Goal: Task Accomplishment & Management: Use online tool/utility

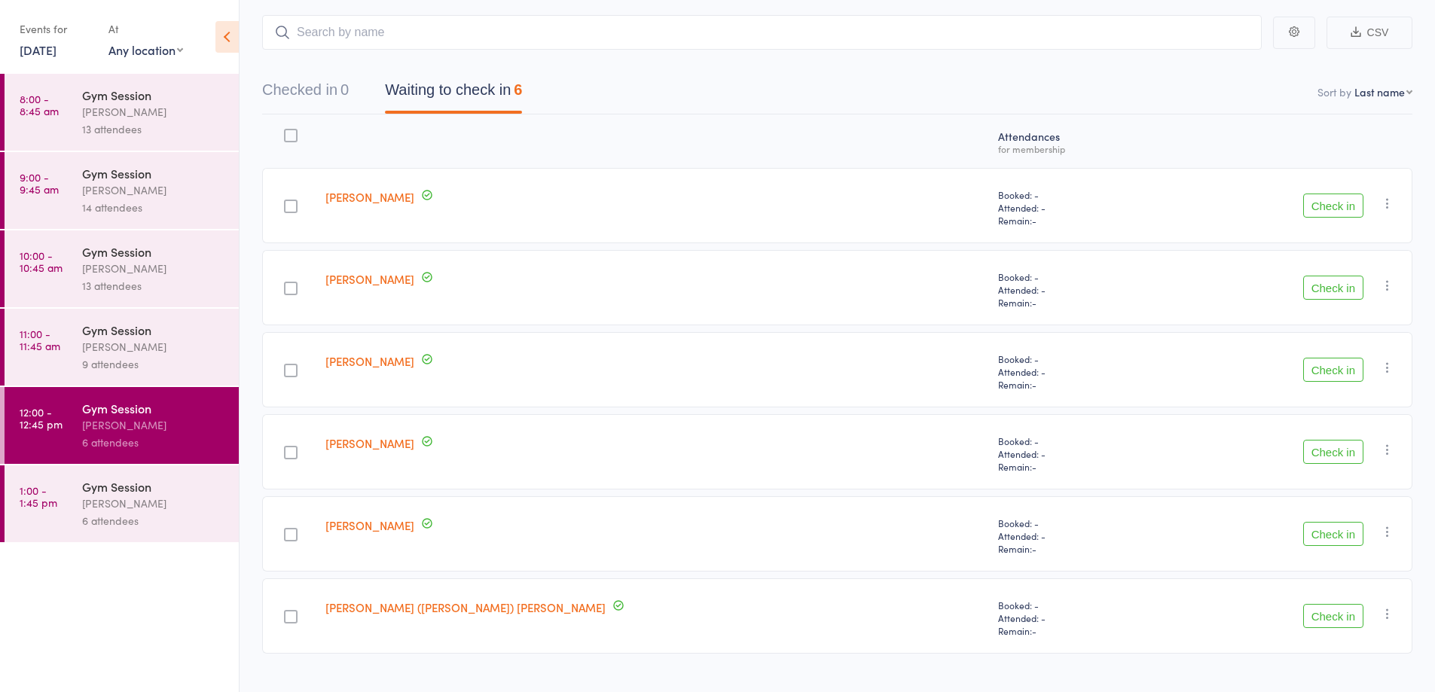
scroll to position [110, 0]
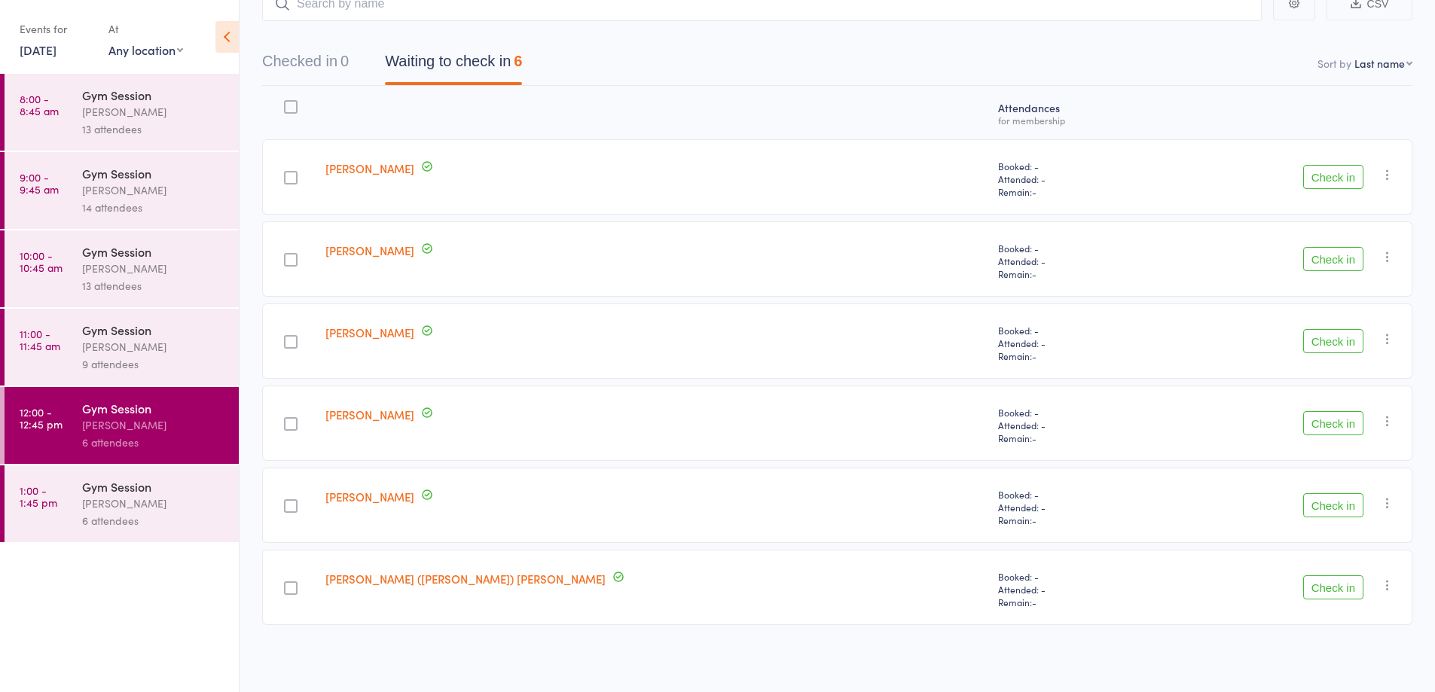
click at [298, 268] on label at bounding box center [291, 261] width 14 height 16
click at [287, 255] on input "checkbox" at bounding box center [287, 255] width 0 height 0
click at [1320, 260] on button "Check in" at bounding box center [1333, 259] width 60 height 24
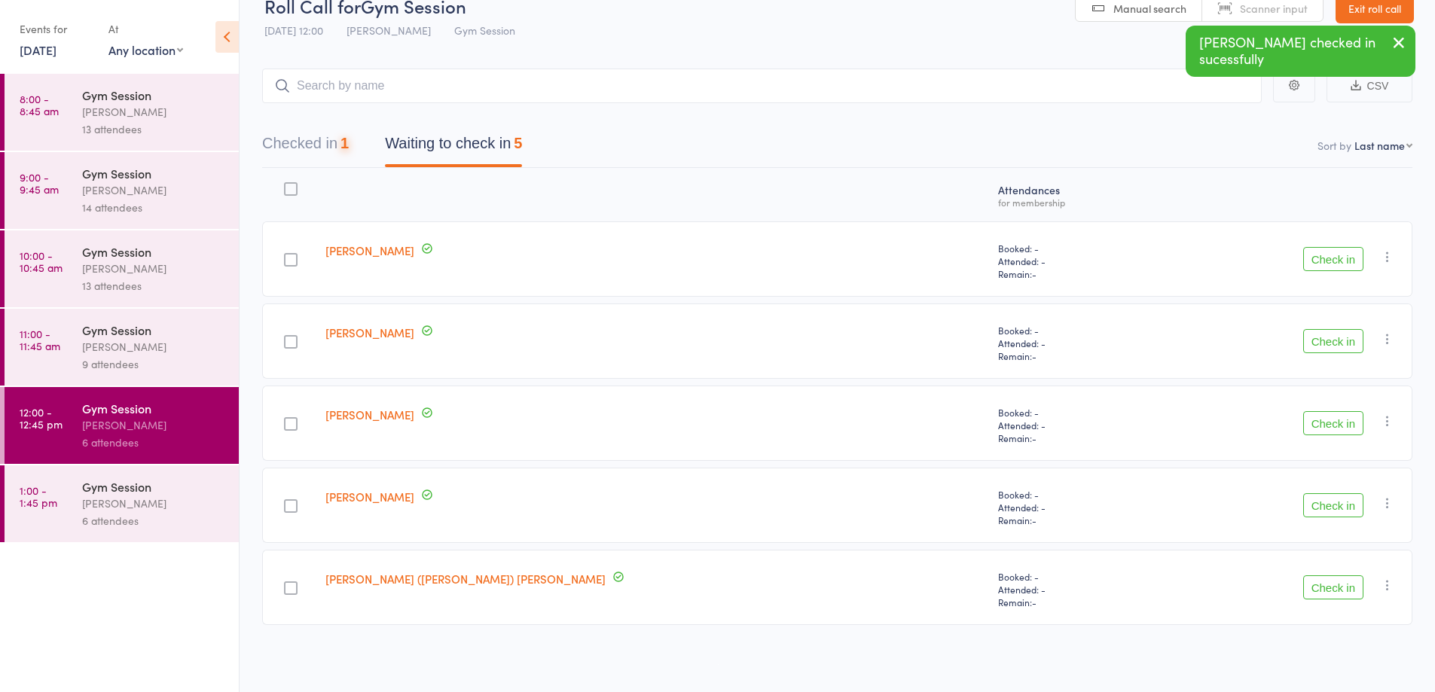
scroll to position [28, 0]
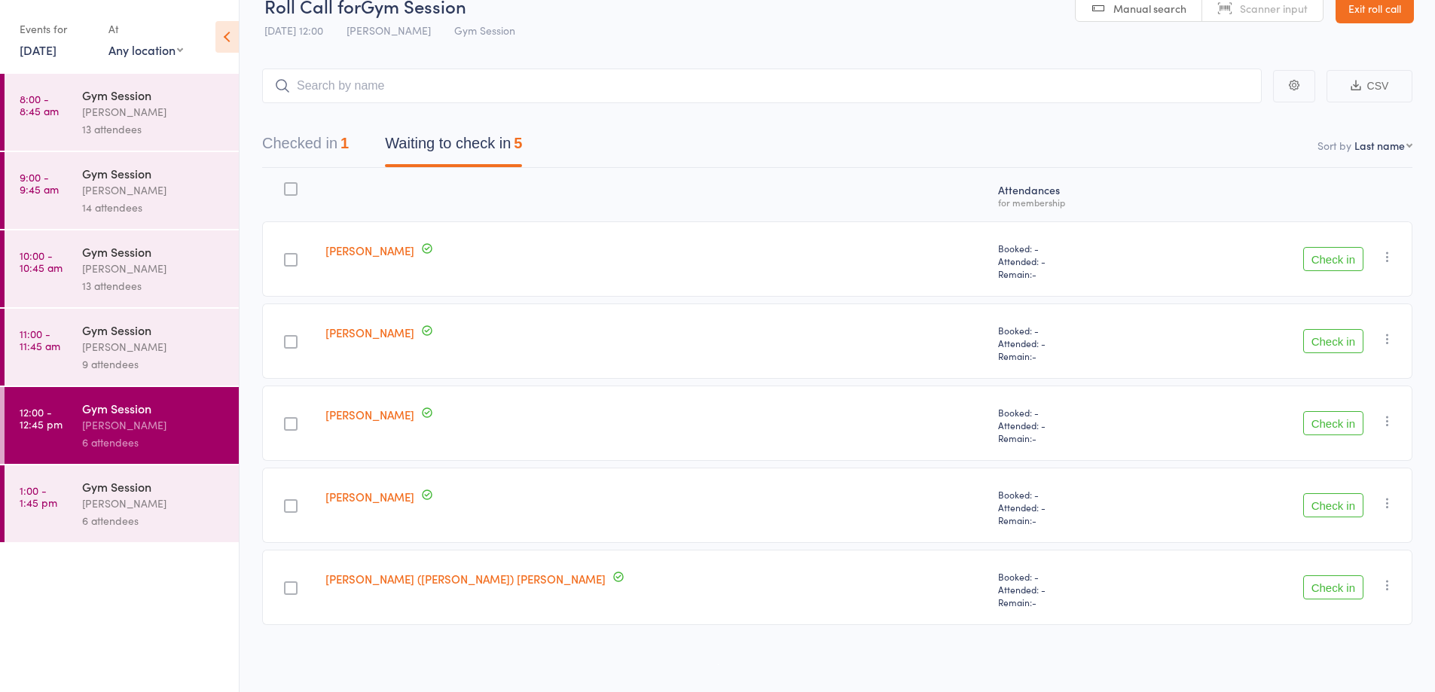
click at [1321, 507] on button "Check in" at bounding box center [1333, 505] width 60 height 24
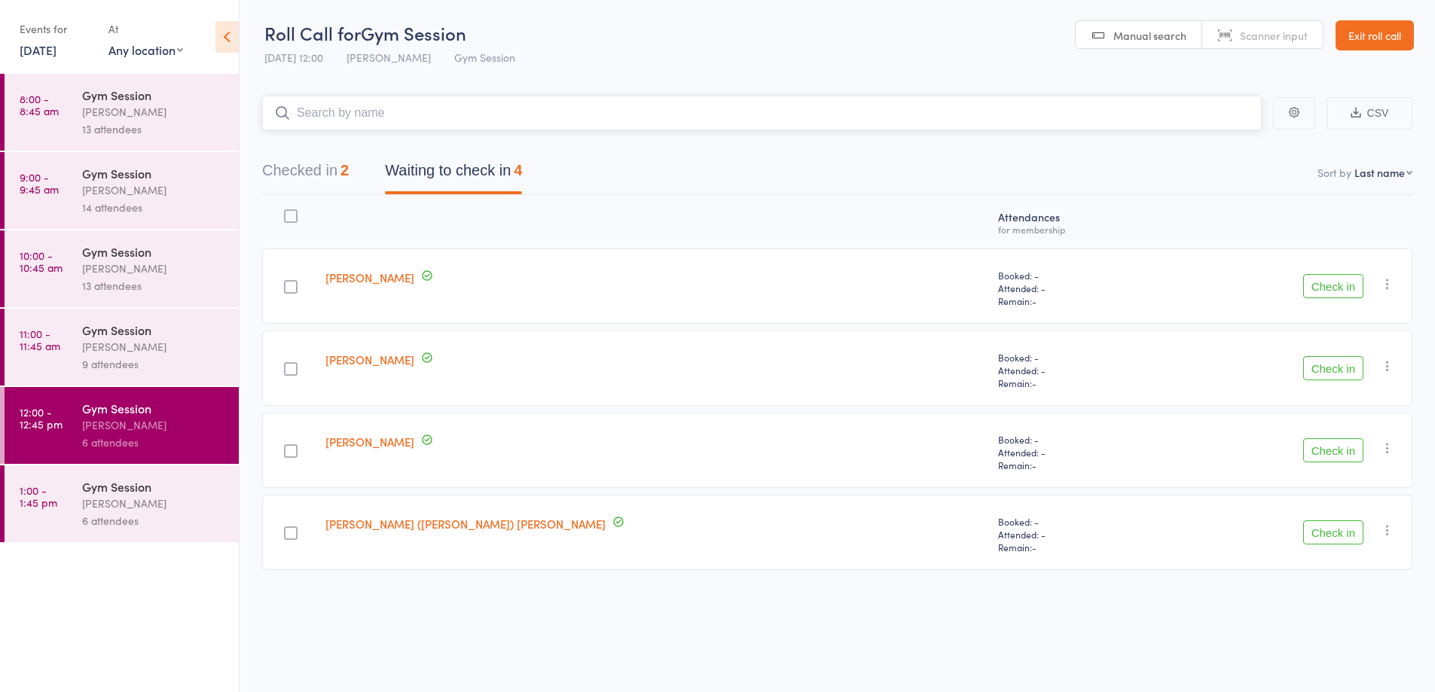
click at [644, 114] on input "search" at bounding box center [761, 113] width 999 height 35
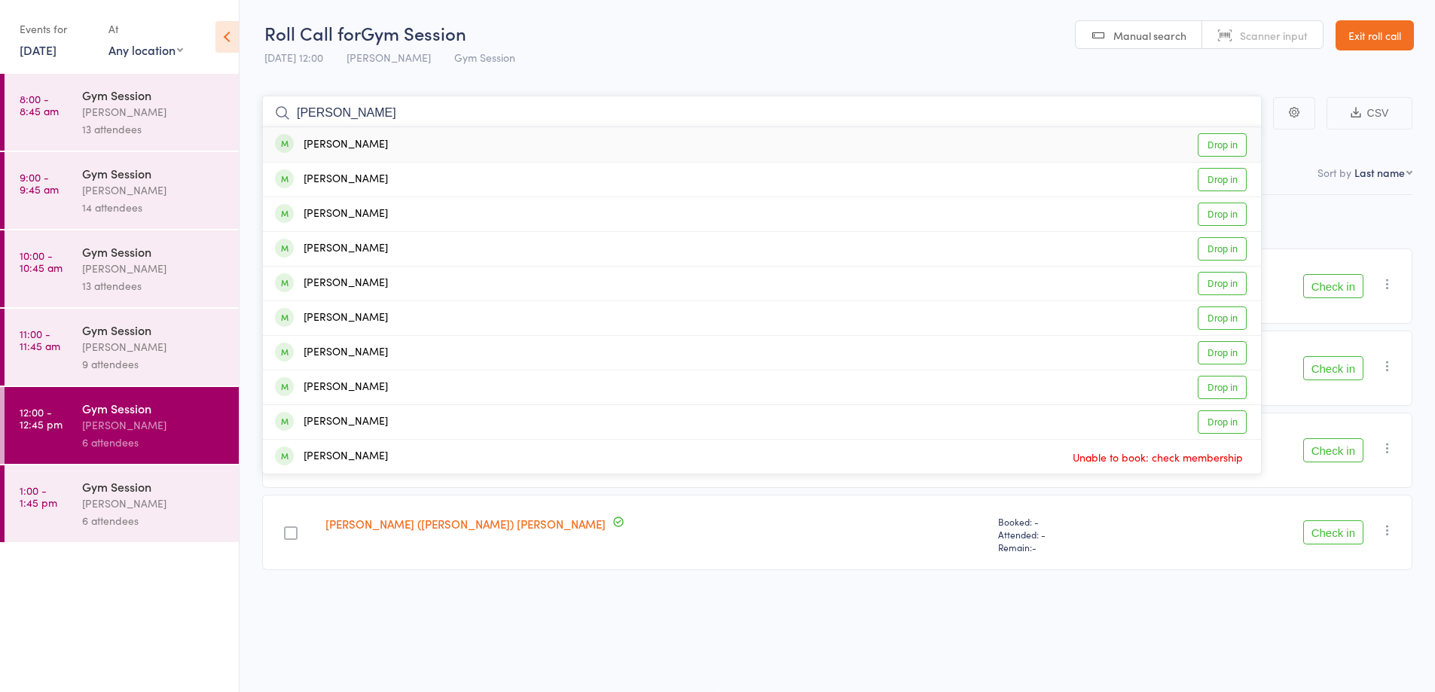
type input "[PERSON_NAME]"
click at [1212, 352] on link "Drop in" at bounding box center [1222, 352] width 49 height 23
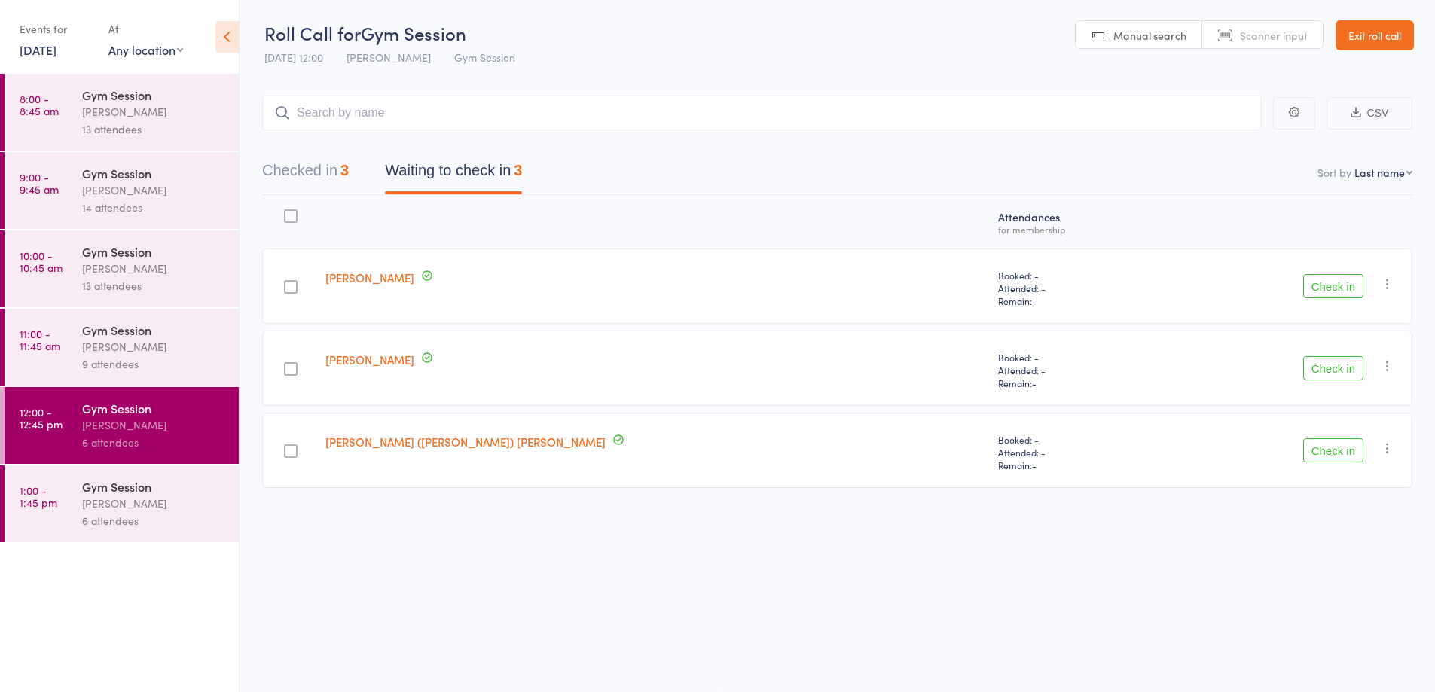
click at [1316, 374] on button "Check in" at bounding box center [1333, 368] width 60 height 24
click at [1323, 367] on button "Check in" at bounding box center [1333, 368] width 60 height 24
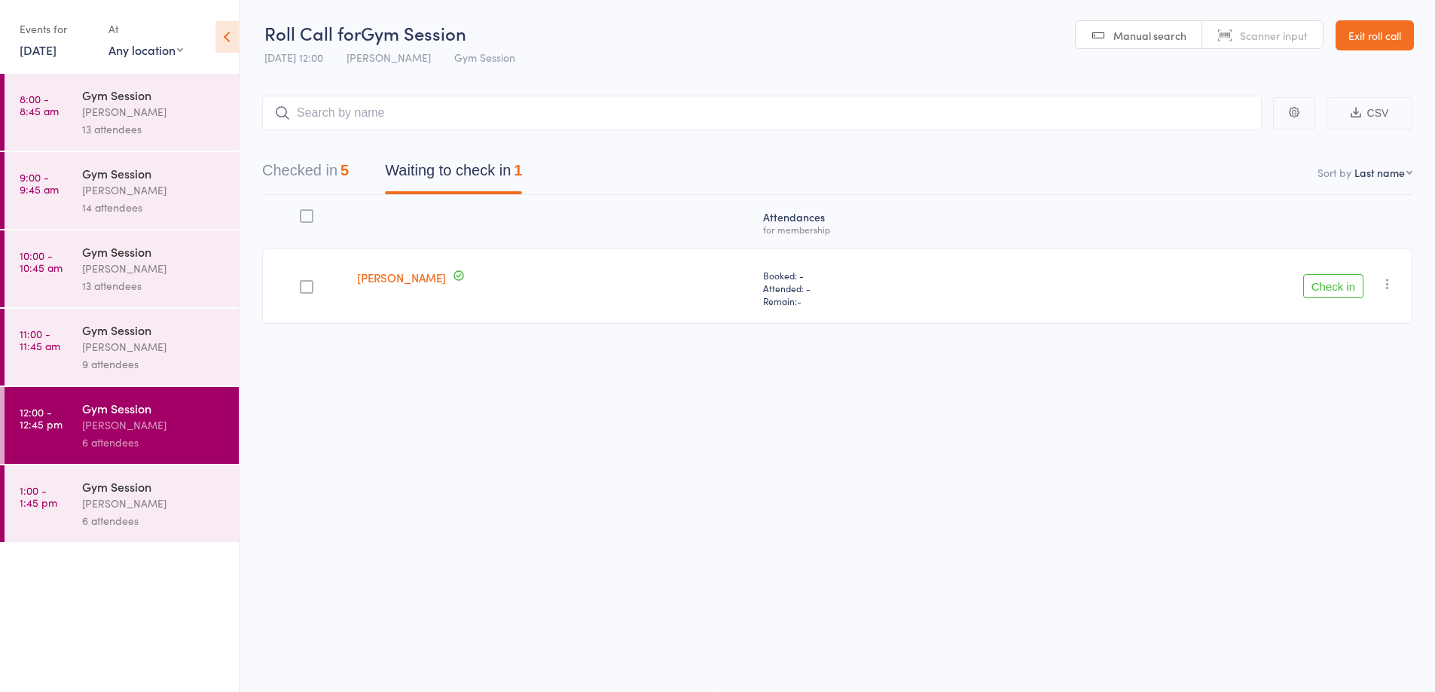
click at [1356, 279] on button "Check in" at bounding box center [1333, 286] width 60 height 24
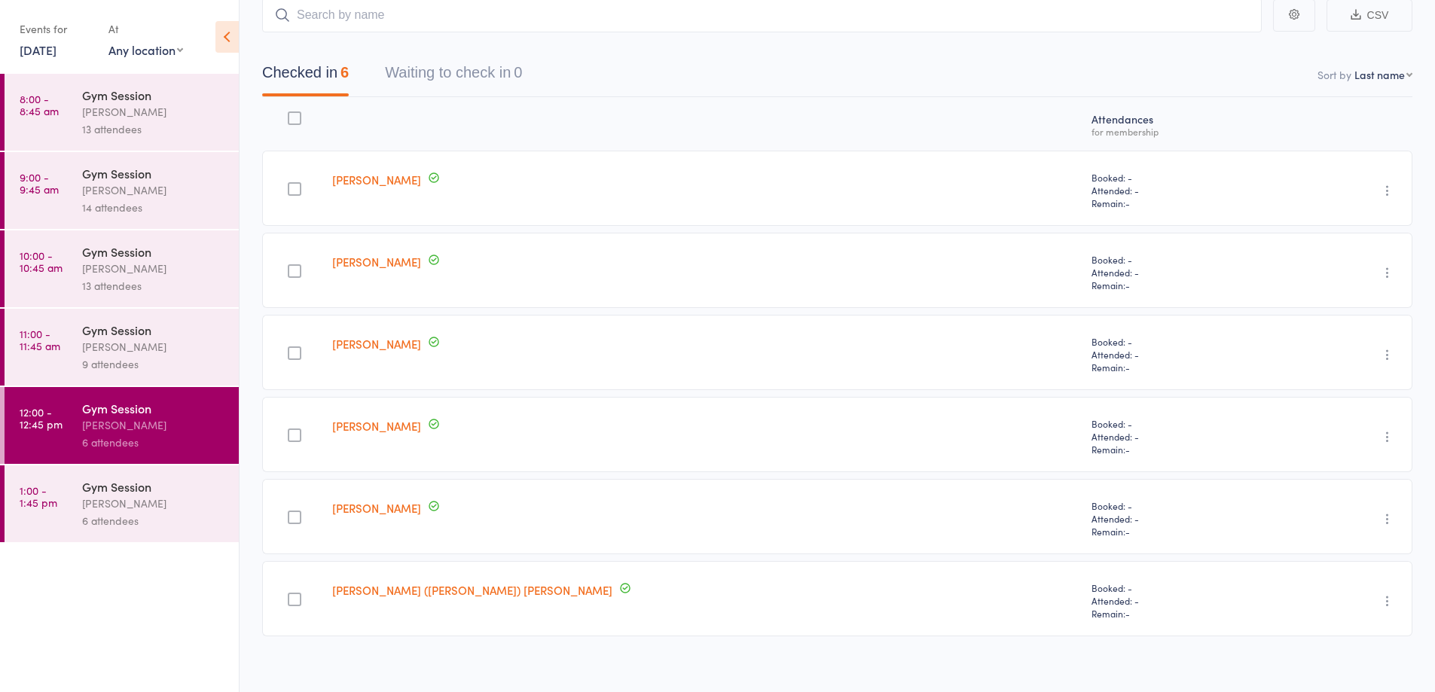
scroll to position [102, 0]
click at [166, 478] on div "Gym Session [PERSON_NAME] 6 attendees" at bounding box center [160, 503] width 157 height 77
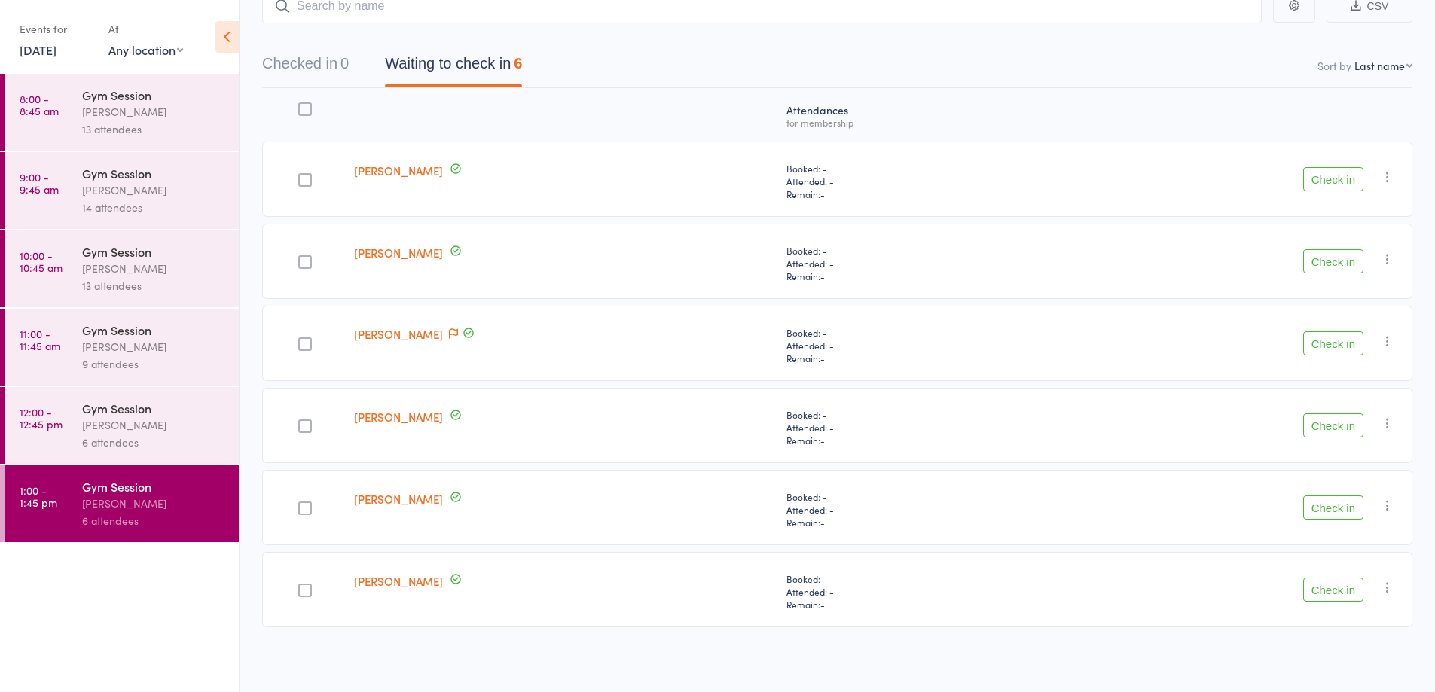
scroll to position [107, 0]
